Goal: Navigation & Orientation: Find specific page/section

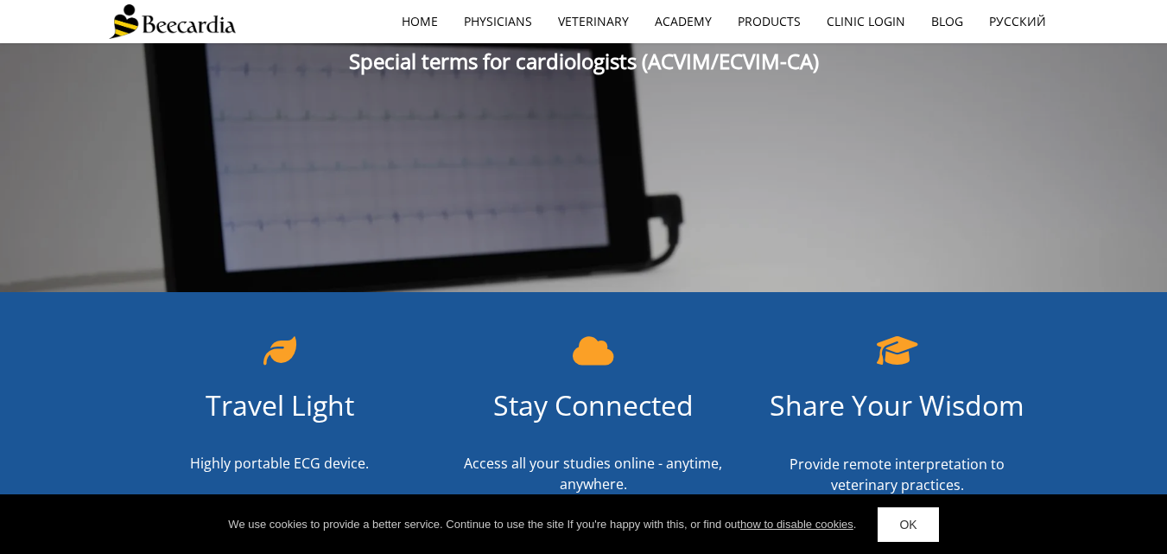
scroll to position [460, 0]
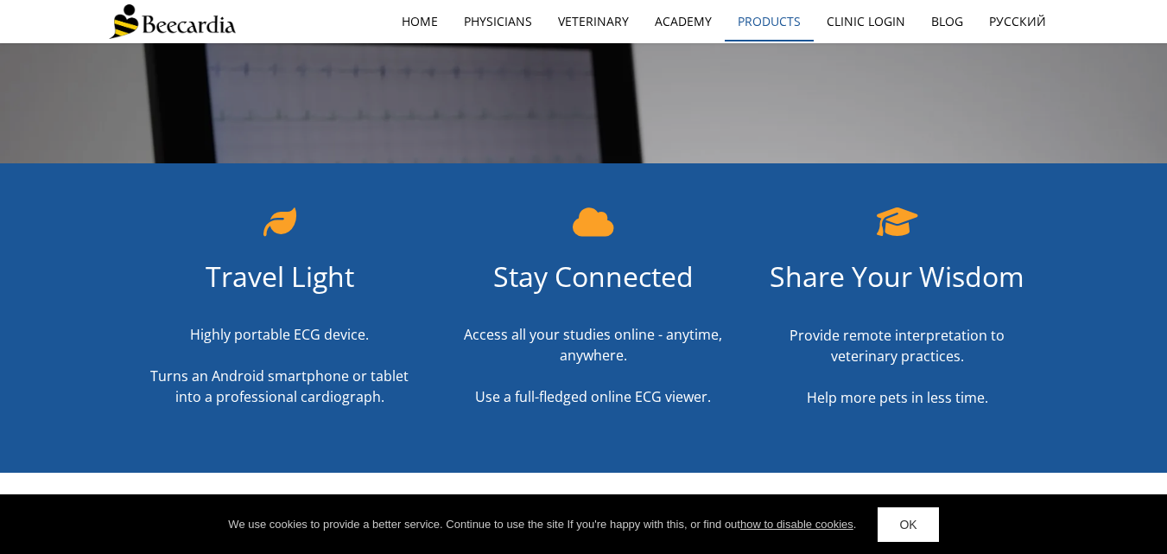
click at [763, 23] on link "Products" at bounding box center [769, 22] width 89 height 40
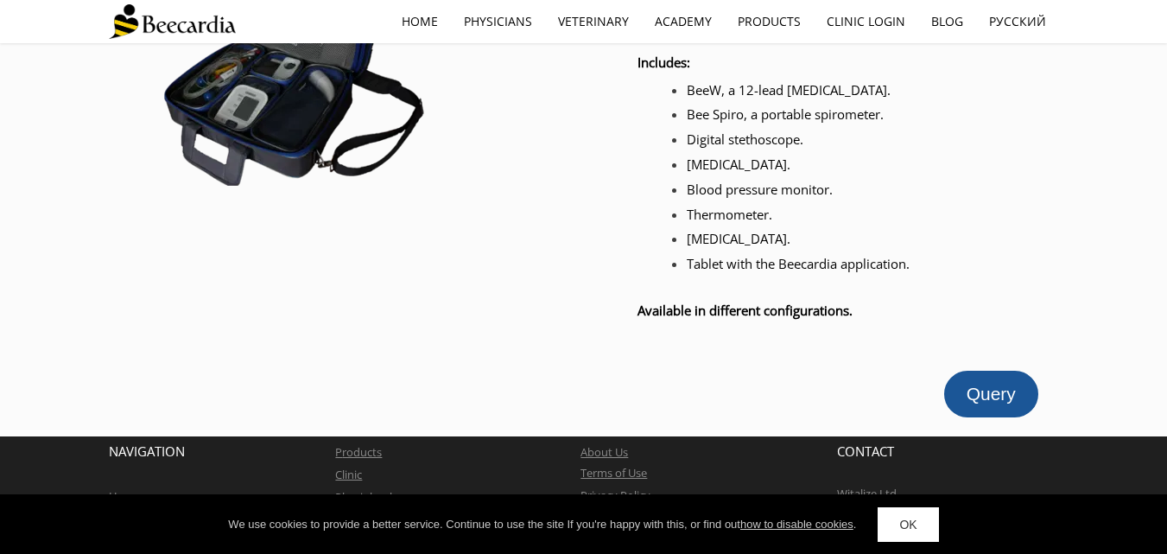
scroll to position [2165, 0]
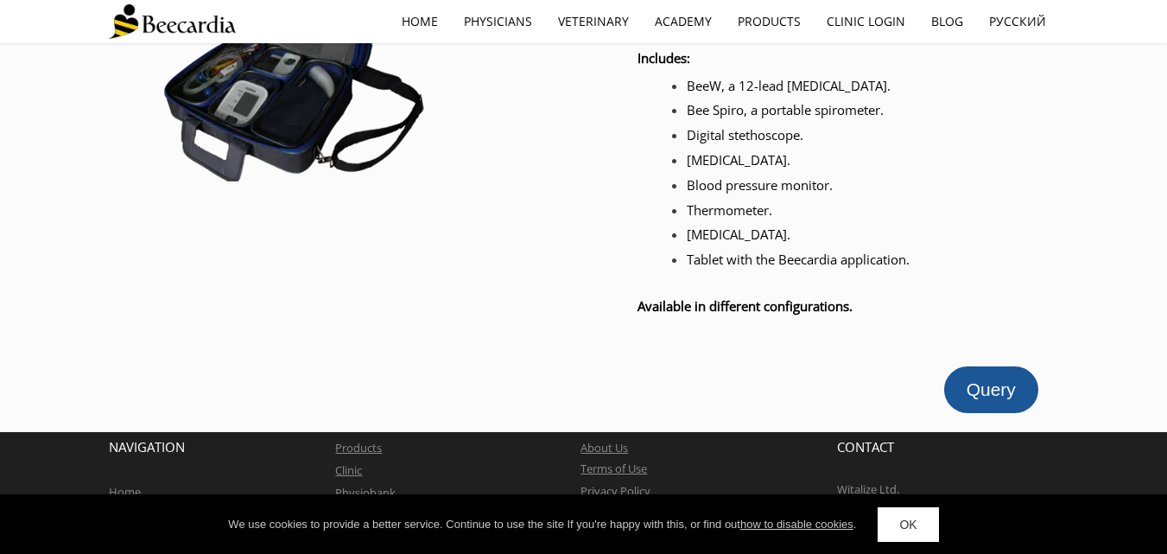
click at [910, 525] on link "OK" at bounding box center [908, 524] width 60 height 35
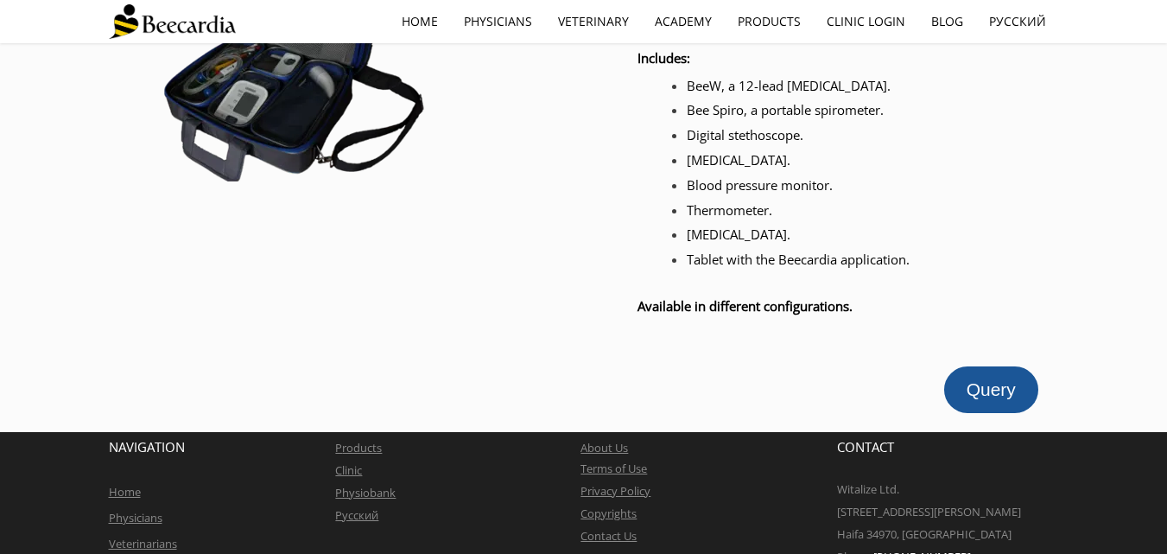
click at [156, 536] on link "Veterinarians" at bounding box center [143, 544] width 68 height 16
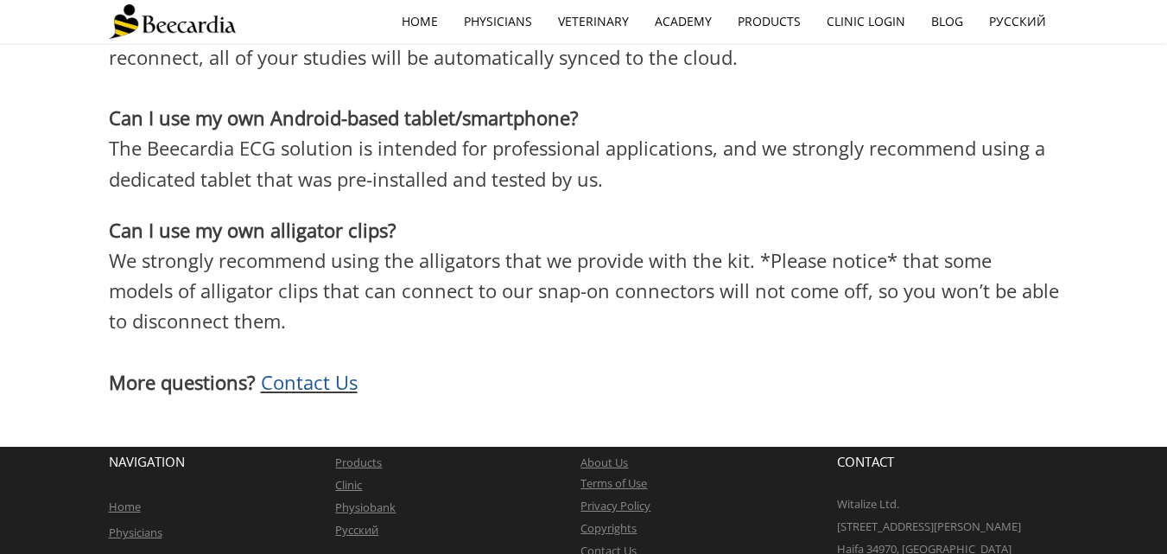
scroll to position [4512, 0]
